Goal: Check status: Check status

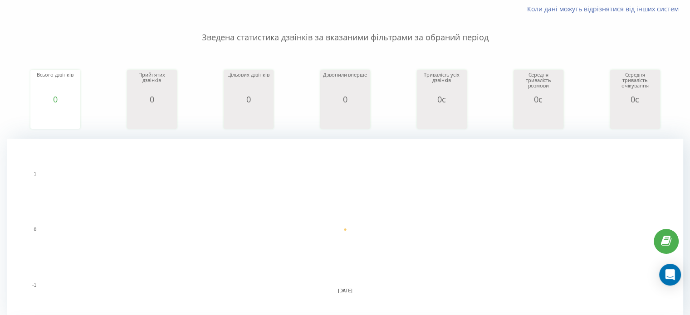
scroll to position [4, 0]
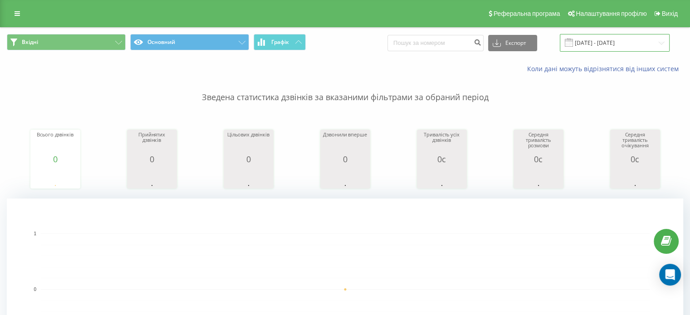
click at [609, 48] on input "[DATE] - [DATE]" at bounding box center [614, 43] width 110 height 18
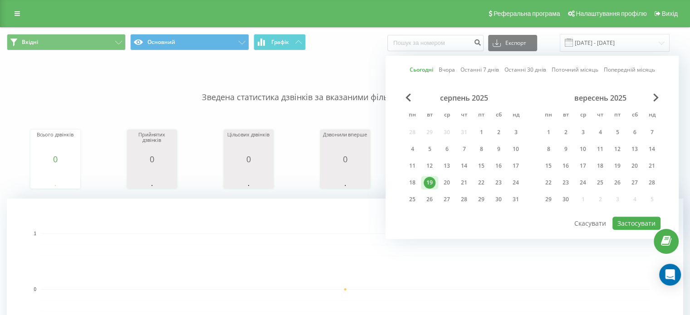
click at [433, 182] on div "19" at bounding box center [429, 183] width 12 height 12
click at [410, 183] on div "18" at bounding box center [412, 183] width 12 height 12
click at [431, 185] on div "19" at bounding box center [429, 183] width 12 height 12
click at [412, 183] on div "18" at bounding box center [412, 183] width 12 height 12
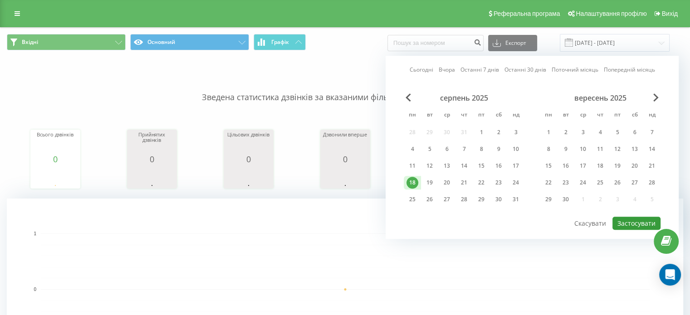
click at [639, 224] on button "Застосувати" at bounding box center [636, 223] width 48 height 13
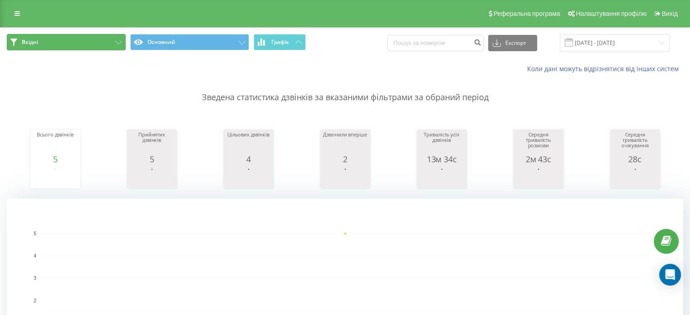
click at [88, 43] on button "Вхідні" at bounding box center [66, 42] width 119 height 16
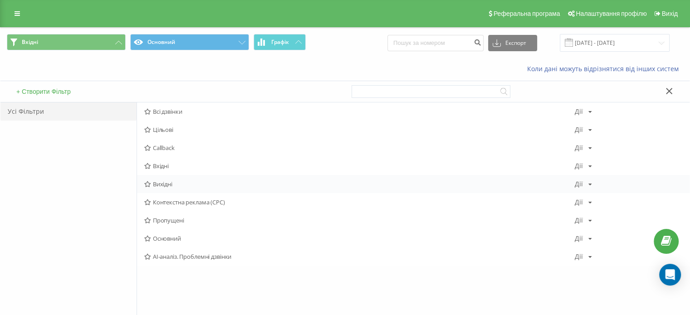
click at [170, 179] on div "Вихідні Дії Редагувати Копіювати Видалити За замовчуванням Поділитися" at bounding box center [413, 184] width 552 height 18
click at [169, 184] on span "Вихідні" at bounding box center [359, 184] width 430 height 6
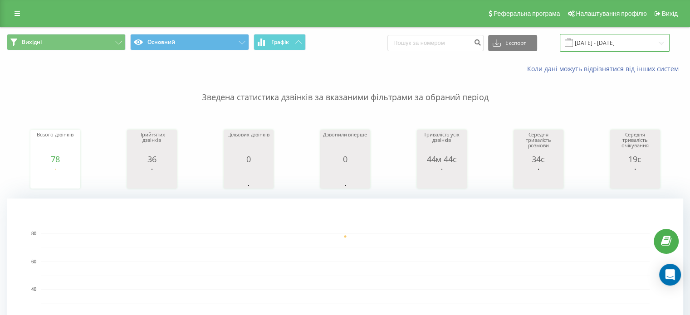
click at [621, 41] on input "18.08.2025 - 18.08.2025" at bounding box center [614, 43] width 110 height 18
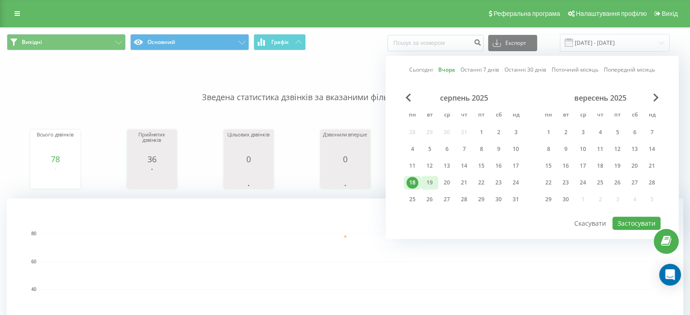
click at [432, 181] on div "19" at bounding box center [429, 183] width 12 height 12
click at [648, 221] on button "Застосувати" at bounding box center [636, 223] width 48 height 13
type input "[DATE] - [DATE]"
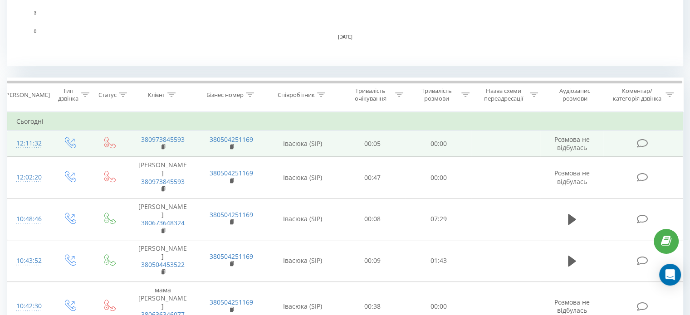
scroll to position [317, 0]
